Goal: Navigation & Orientation: Find specific page/section

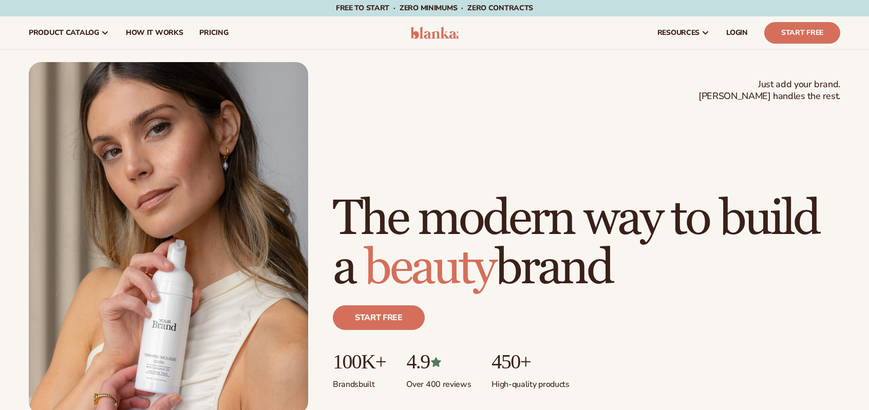
click at [736, 34] on span "LOGIN" at bounding box center [737, 33] width 22 height 8
click at [741, 34] on span "LOGIN" at bounding box center [737, 33] width 22 height 8
